Goal: Information Seeking & Learning: Learn about a topic

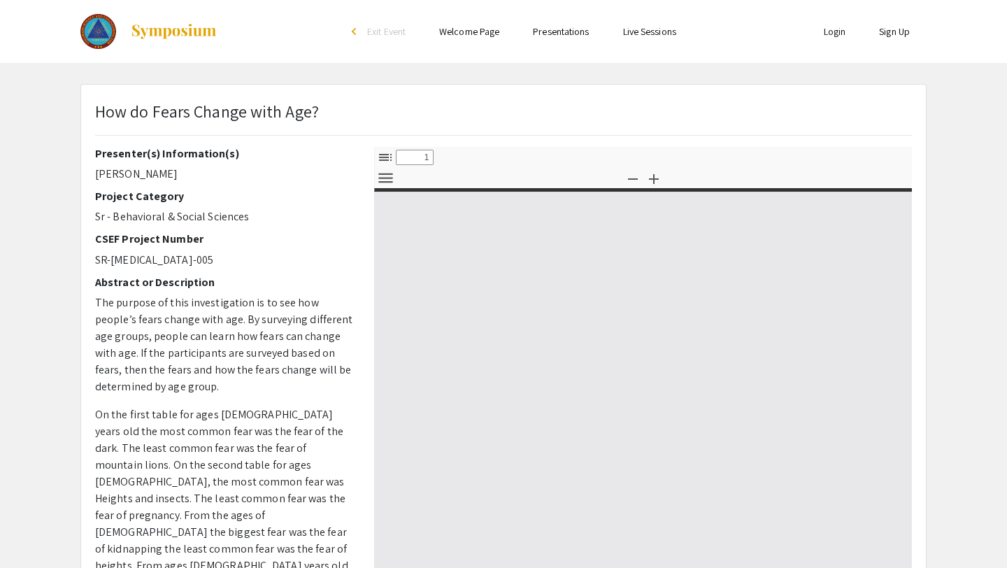
select select "custom"
type input "0"
select select "custom"
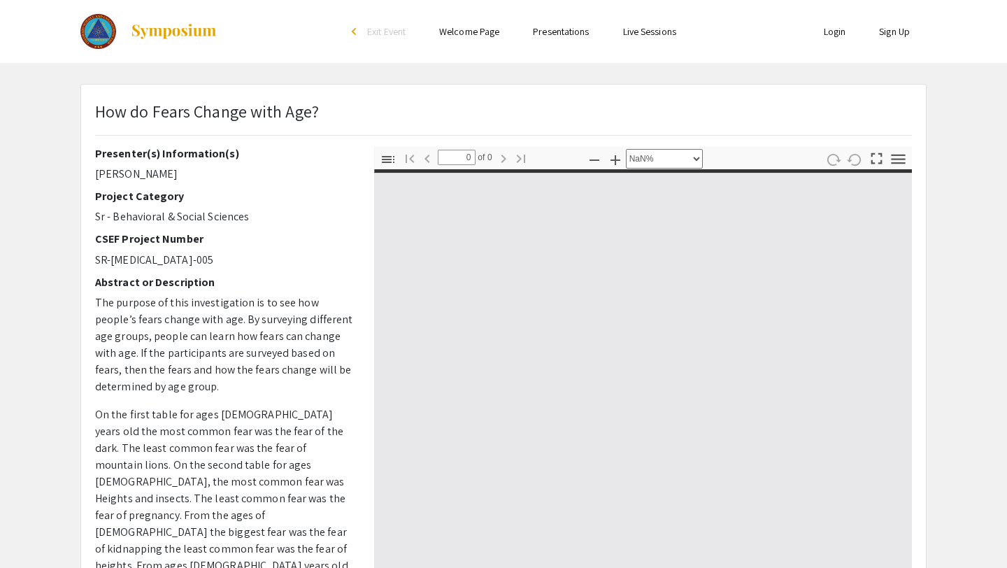
type input "1"
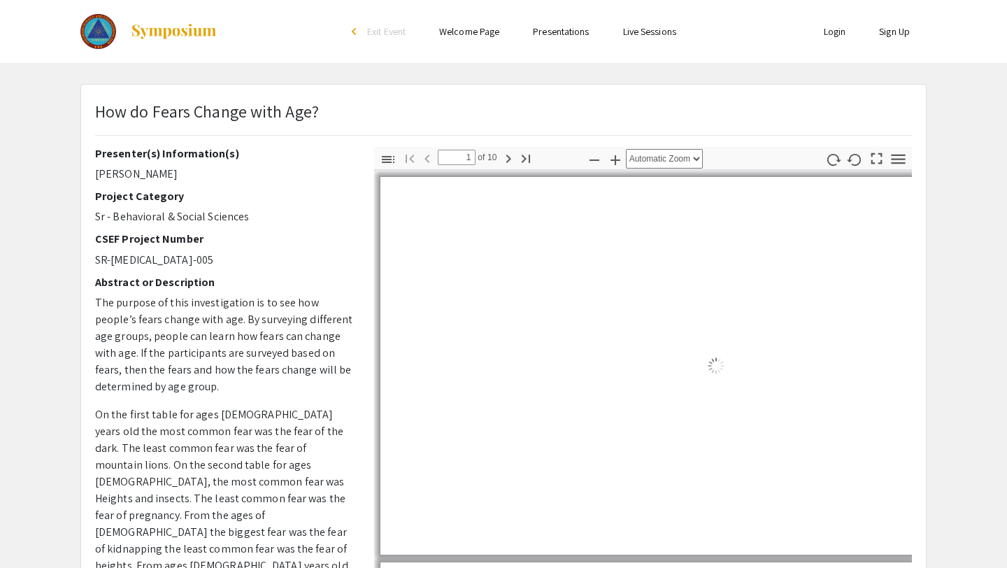
select select "auto"
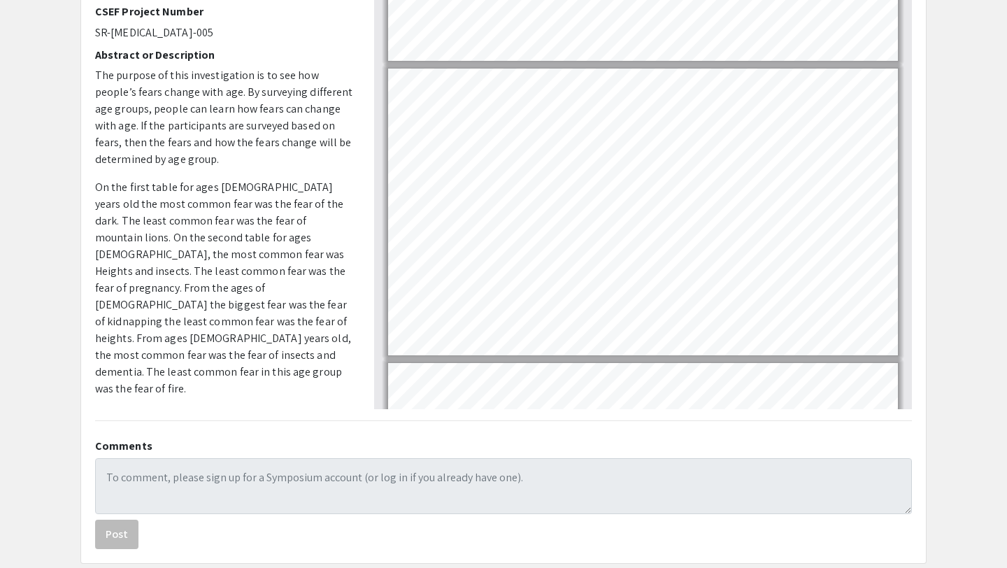
scroll to position [767, 0]
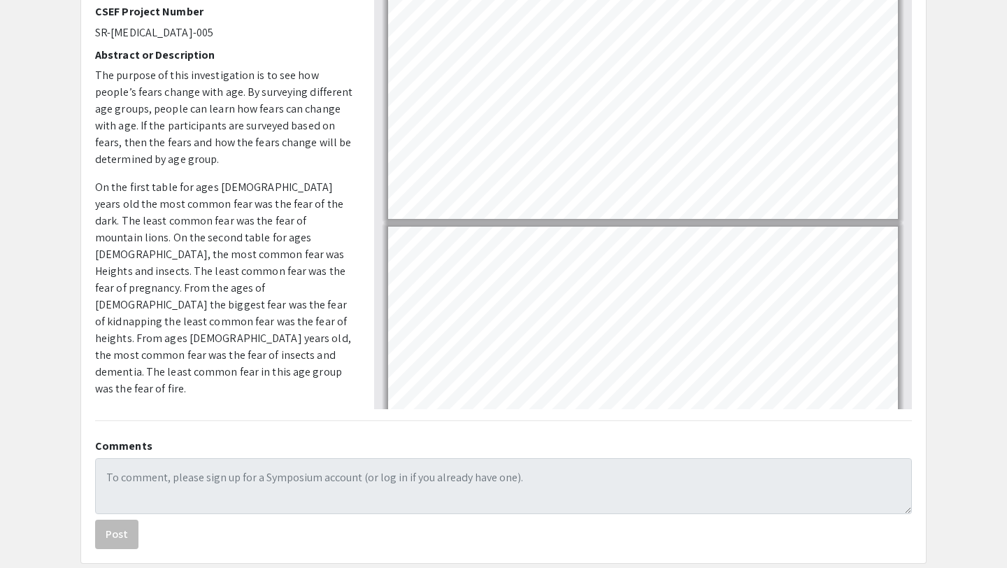
type input "5"
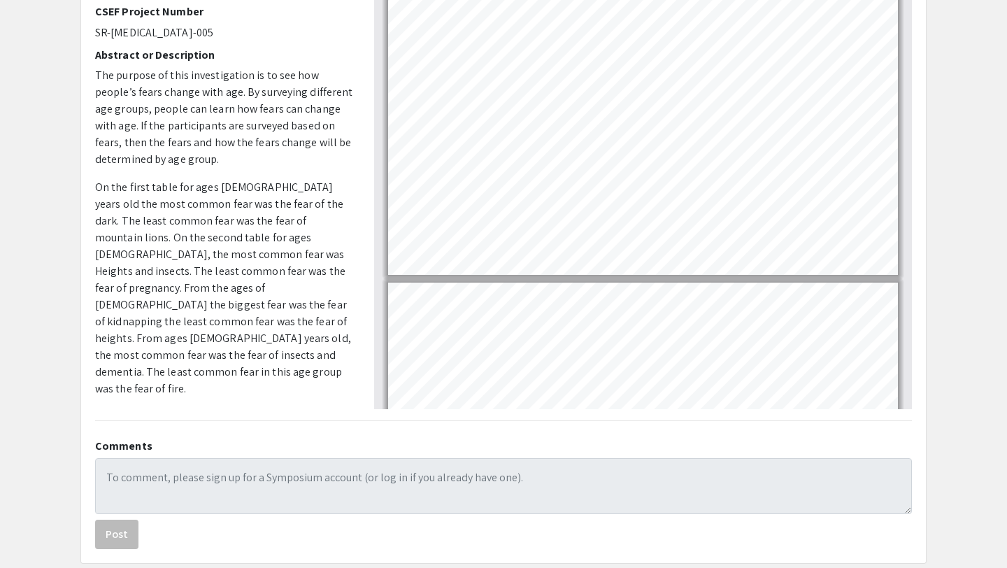
scroll to position [1160, 0]
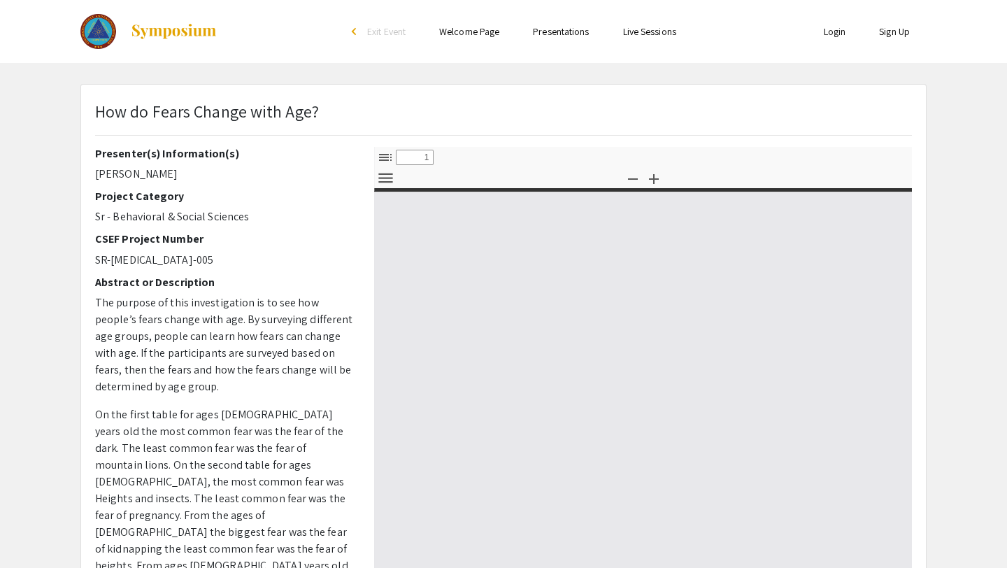
select select "custom"
type input "0"
select select "custom"
